Goal: Task Accomplishment & Management: Manage account settings

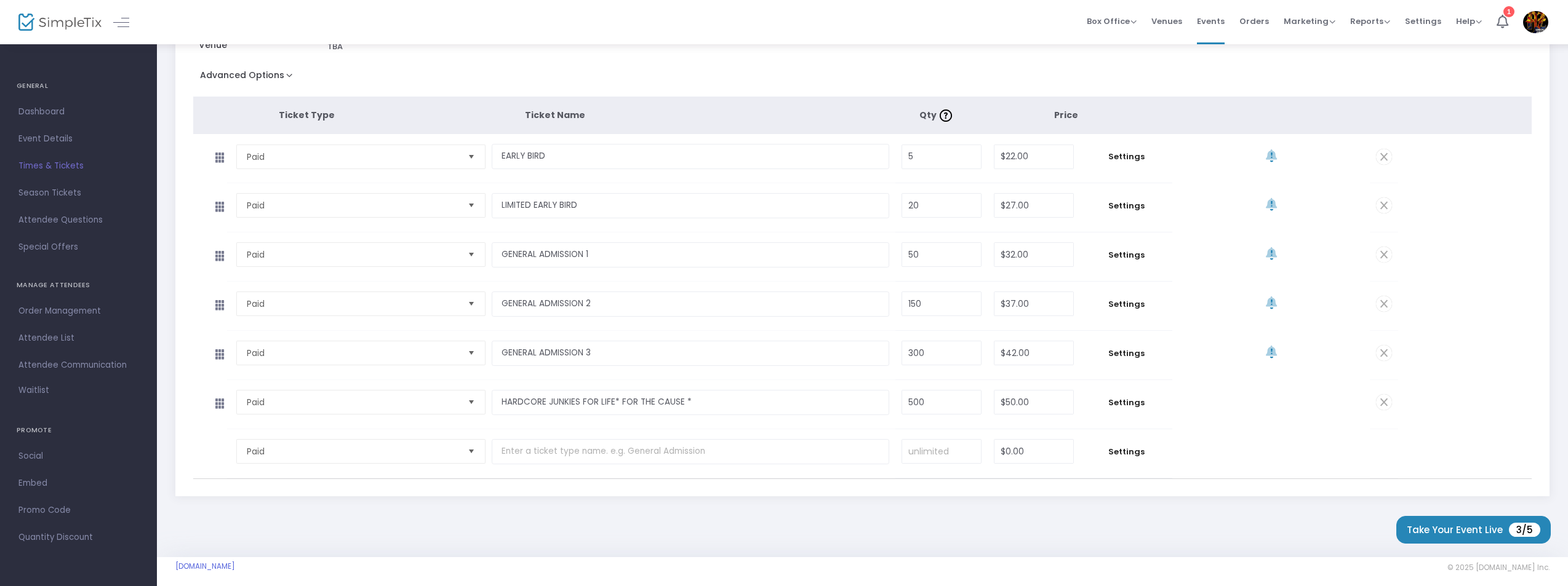
scroll to position [215, 0]
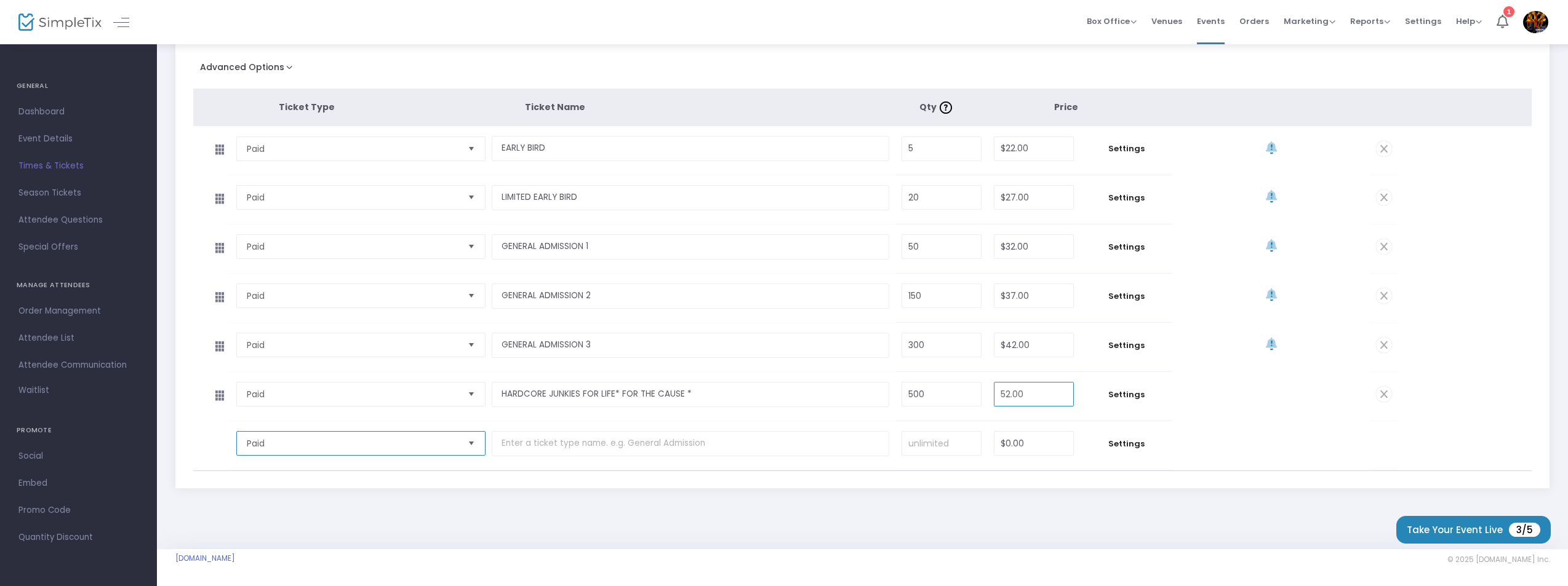
type input "$52.00"
click at [37, 112] on span "Dashboard" at bounding box center [78, 112] width 120 height 16
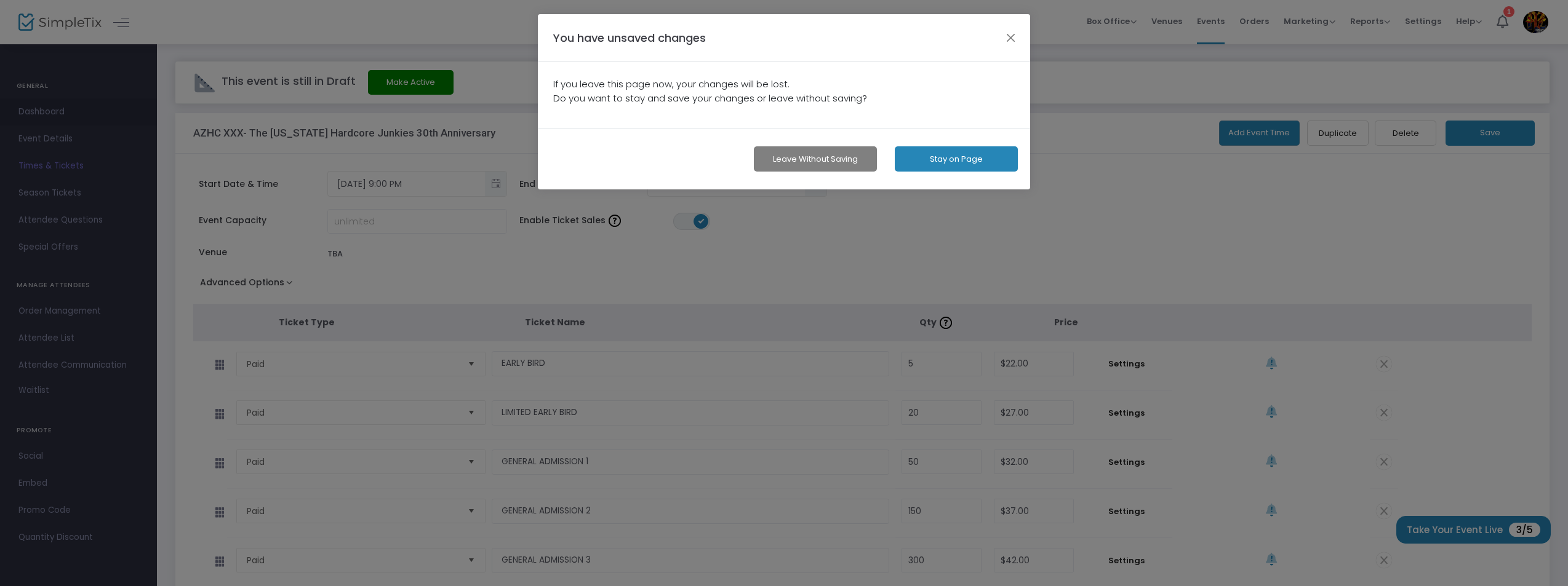
scroll to position [0, 0]
click at [970, 156] on button "Stay on Page" at bounding box center [959, 159] width 123 height 25
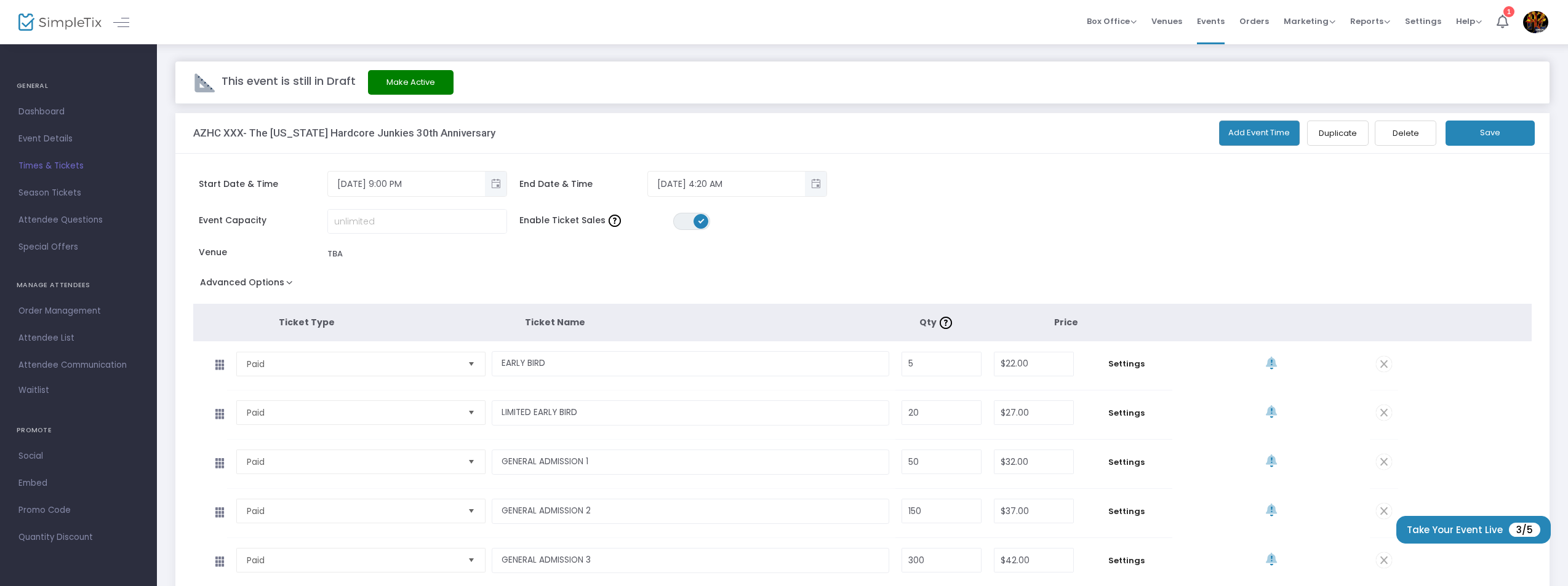
click at [1483, 129] on button "Save" at bounding box center [1490, 133] width 89 height 25
click at [35, 110] on span "Dashboard" at bounding box center [78, 112] width 120 height 16
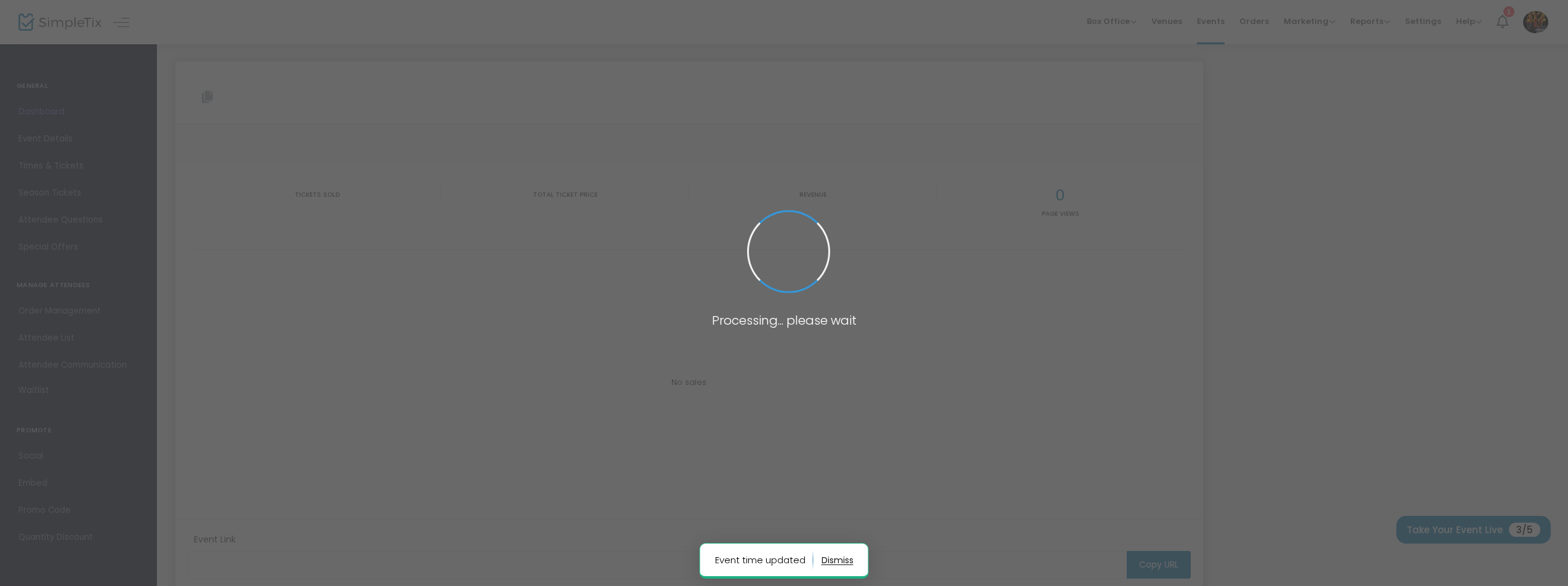
type input "[URL][DOMAIN_NAME][US_STATE]"
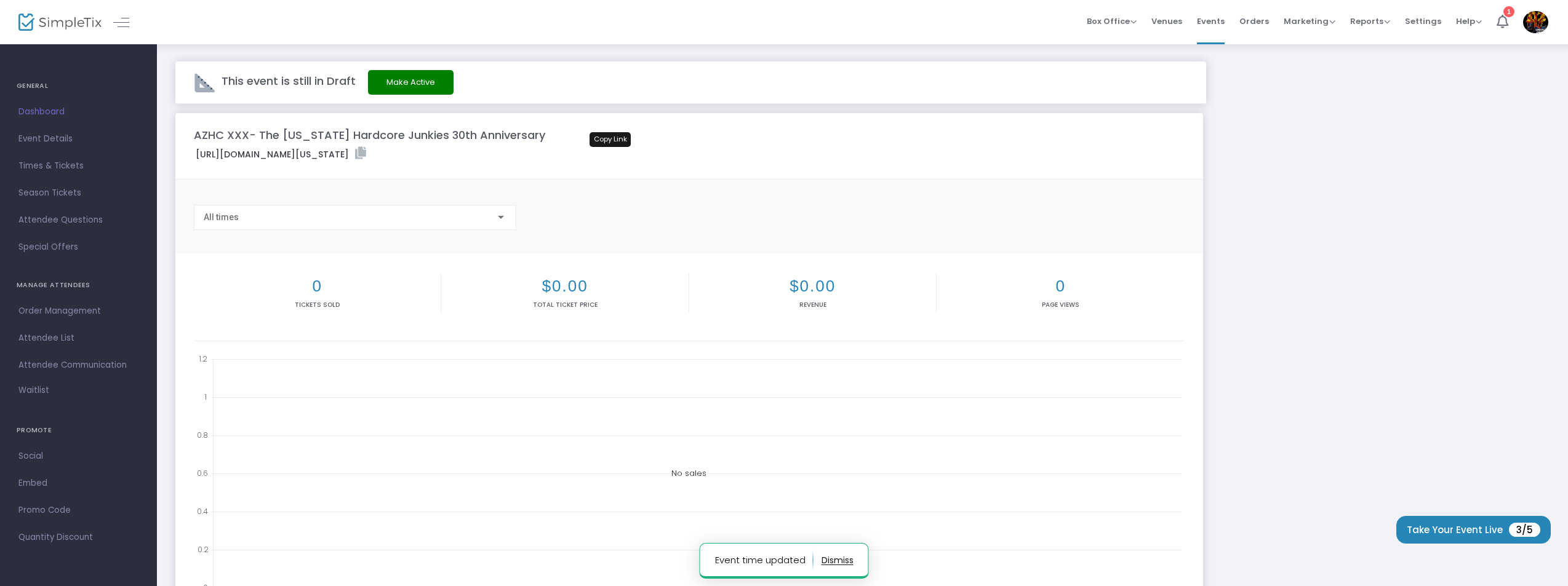
click at [366, 149] on icon at bounding box center [360, 153] width 11 height 12
